Goal: Find specific page/section: Find specific page/section

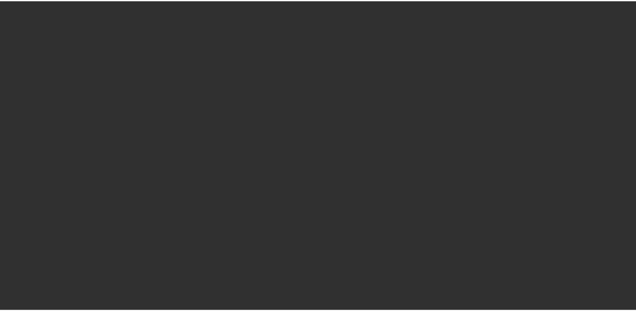
select select "10"
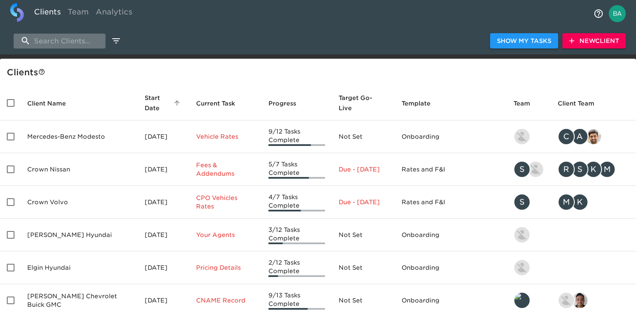
click at [44, 40] on input "search" at bounding box center [60, 41] width 92 height 15
type input "t"
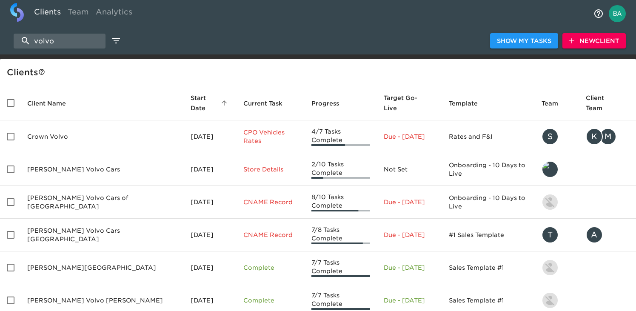
click at [56, 32] on div "volvo Show My Tasks New Client" at bounding box center [318, 40] width 636 height 27
click at [56, 33] on div "volvo Show My Tasks New Client" at bounding box center [318, 40] width 636 height 27
click at [55, 42] on input "volvo" at bounding box center [60, 41] width 92 height 15
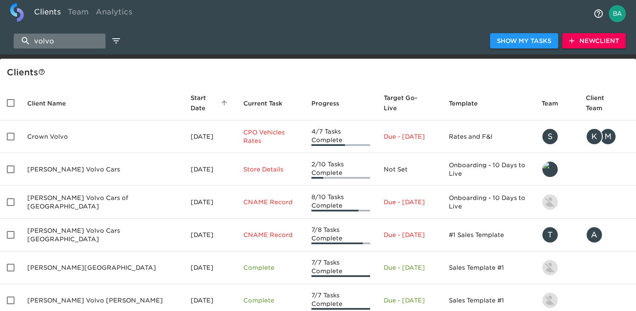
click at [55, 42] on input "volvo" at bounding box center [60, 41] width 92 height 15
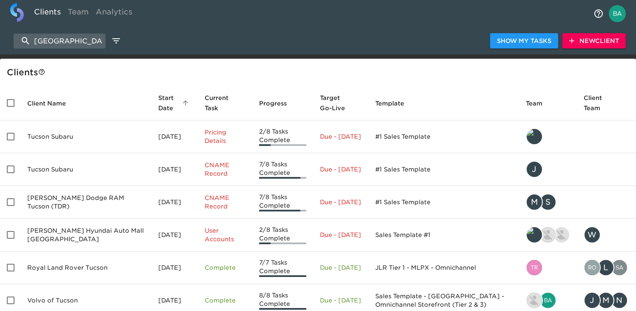
scroll to position [56, 0]
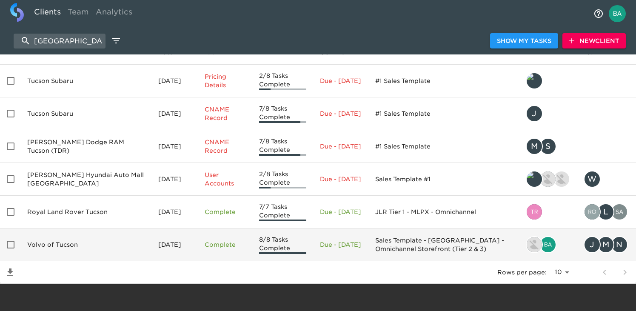
type input "[GEOGRAPHIC_DATA]"
click at [64, 250] on td "Volvo of Tucson" at bounding box center [85, 244] width 131 height 33
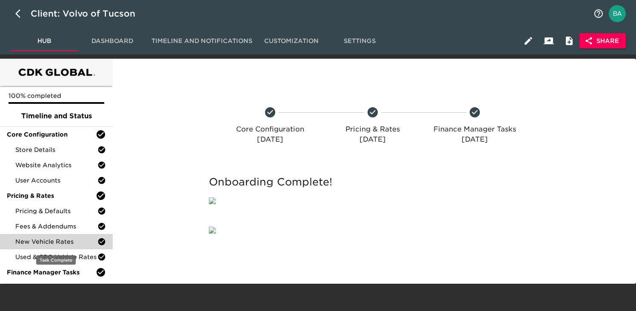
scroll to position [10, 0]
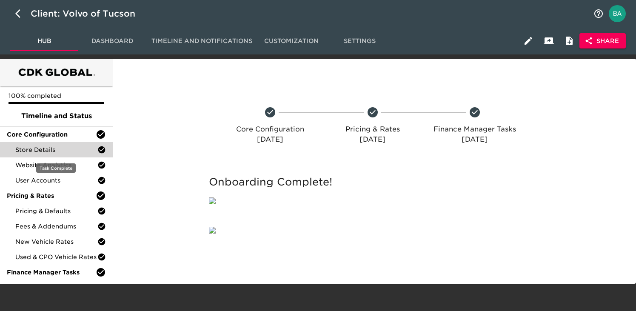
click at [40, 145] on span "Store Details" at bounding box center [56, 149] width 82 height 9
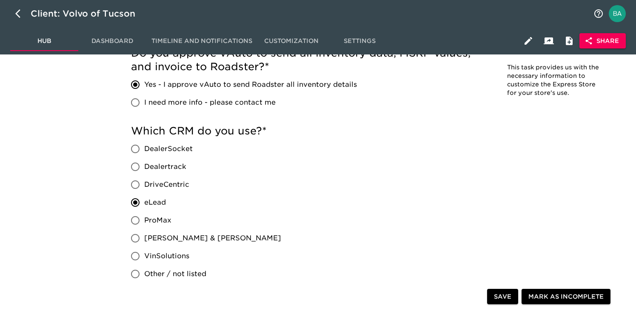
scroll to position [445, 0]
